Goal: Register for event/course

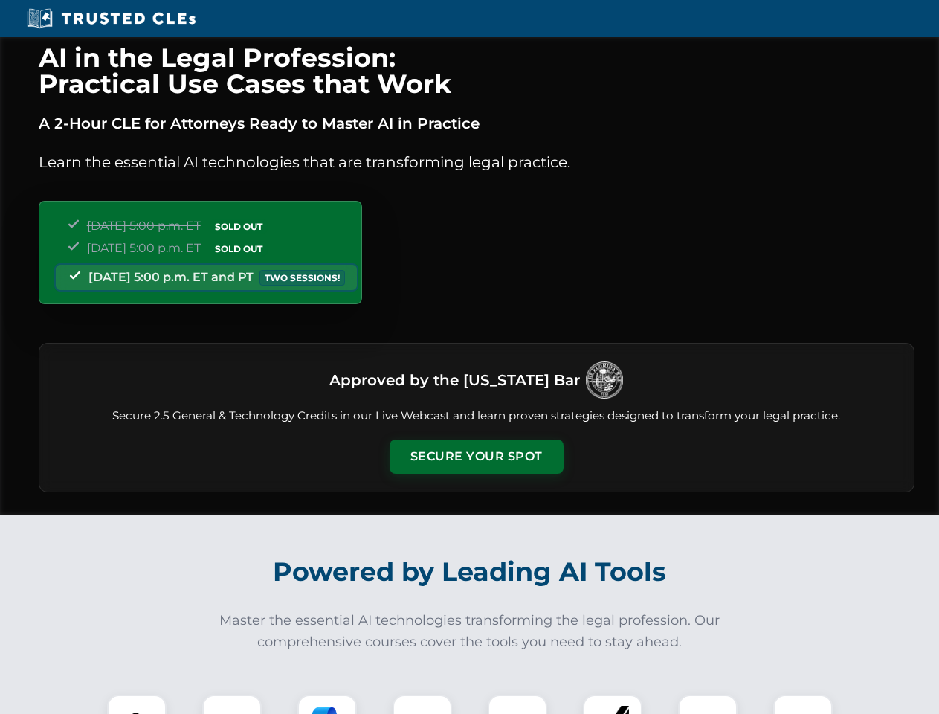
click at [476, 456] on button "Secure Your Spot" at bounding box center [477, 456] width 174 height 34
click at [137, 704] on img at bounding box center [136, 723] width 43 height 43
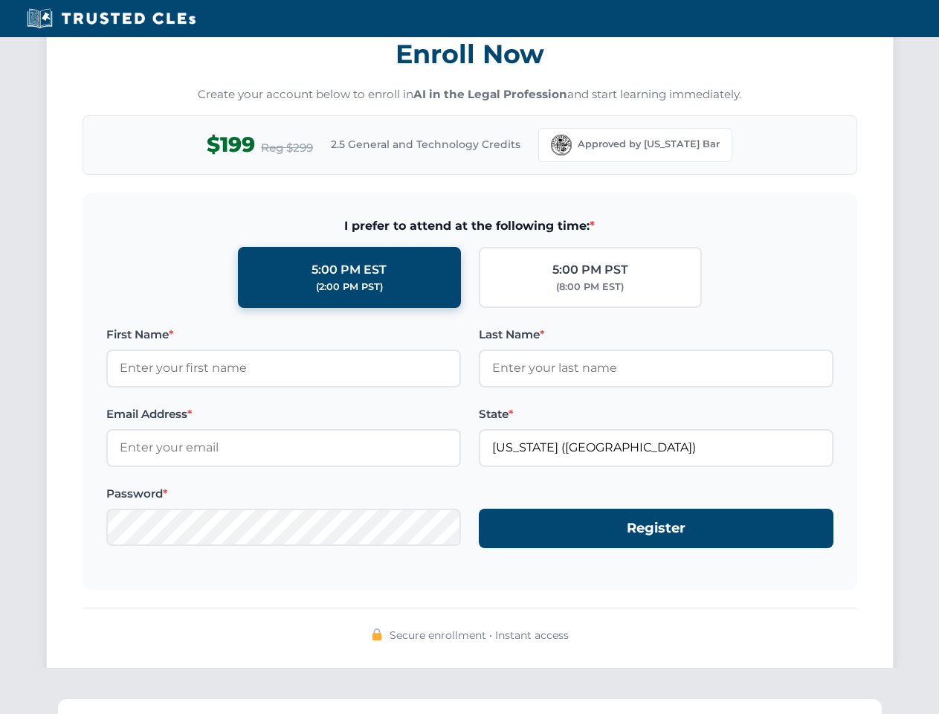
scroll to position [1459, 0]
